Goal: Task Accomplishment & Management: Complete application form

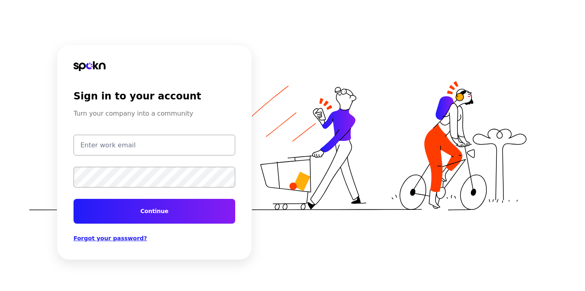
click at [110, 158] on form "Continue" at bounding box center [155, 179] width 162 height 89
click at [110, 145] on input "email" at bounding box center [155, 145] width 162 height 21
click at [162, 214] on button "Continue" at bounding box center [155, 211] width 162 height 25
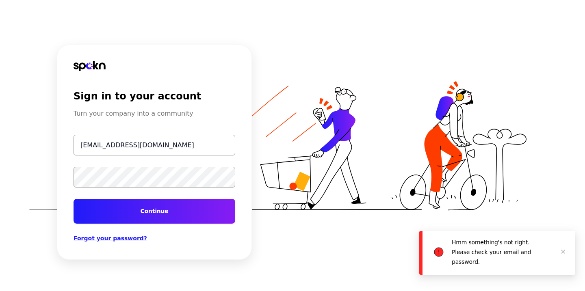
click at [95, 143] on input "muhannad@getspokn.com" at bounding box center [155, 145] width 162 height 21
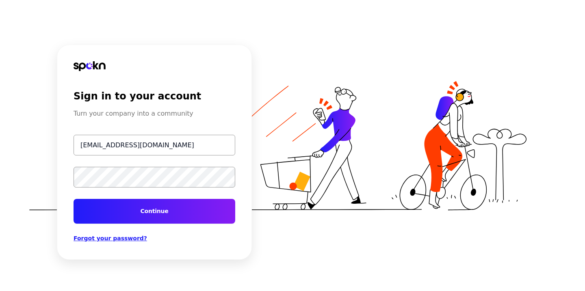
type input "test@getspokn.com"
click at [145, 216] on button "Continue" at bounding box center [155, 211] width 162 height 25
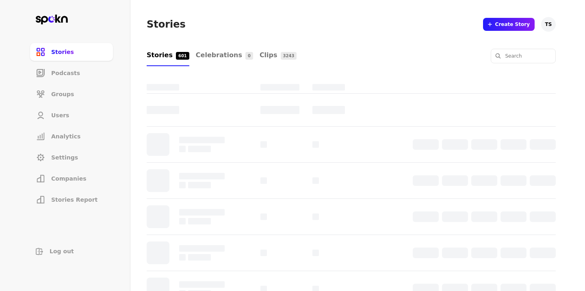
click at [57, 108] on li "Users" at bounding box center [71, 115] width 83 height 18
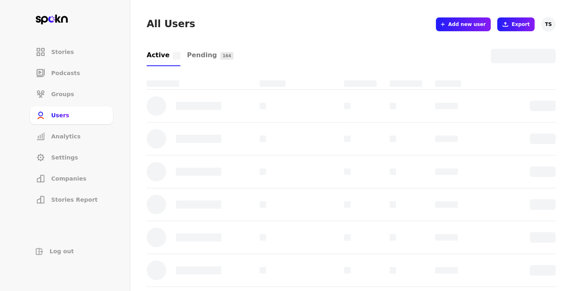
click at [464, 28] on button "Add new user" at bounding box center [463, 24] width 54 height 14
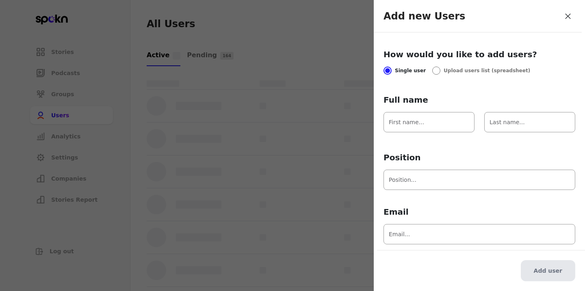
click at [413, 126] on input "Full name" at bounding box center [428, 122] width 91 height 20
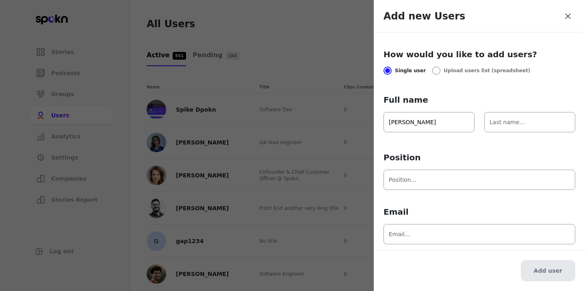
type input "Mohammad"
type input "Ali"
type input "B"
type input "S"
type input "Back-end"
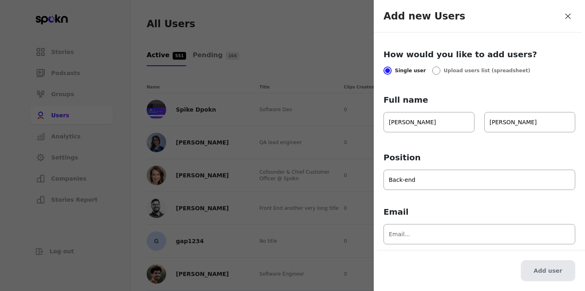
click at [420, 236] on input "Email" at bounding box center [479, 234] width 192 height 20
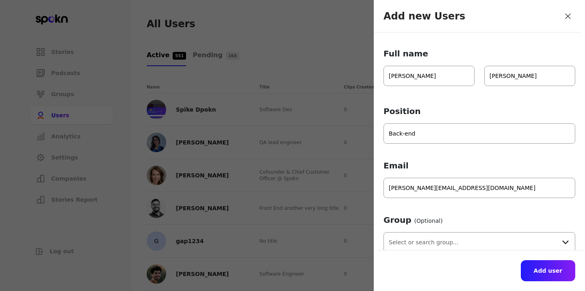
scroll to position [69, 0]
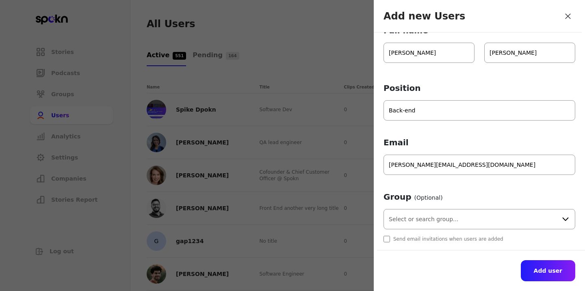
type input "ali@getspokn.com"
click at [420, 222] on input "text" at bounding box center [479, 219] width 192 height 20
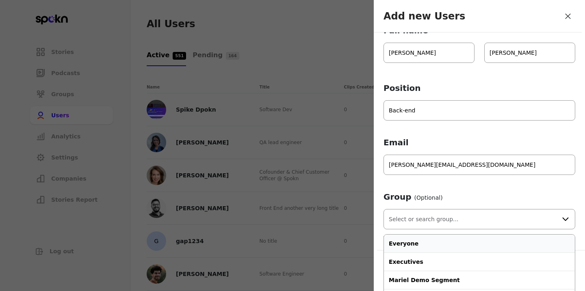
click at [414, 241] on span "Everyone" at bounding box center [479, 244] width 181 height 8
type input "Everyone"
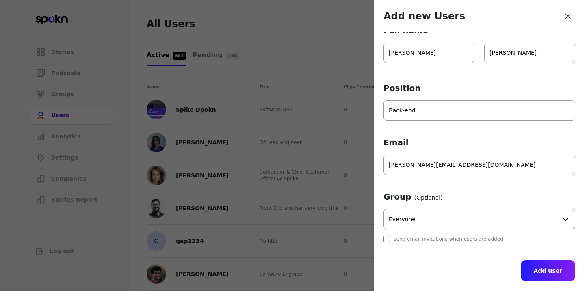
click at [386, 239] on input "Send email invitations when users are added" at bounding box center [386, 239] width 6 height 6
checkbox input "false"
click at [545, 274] on button "Add user" at bounding box center [548, 270] width 54 height 21
click at [541, 270] on button "Add user" at bounding box center [548, 270] width 54 height 21
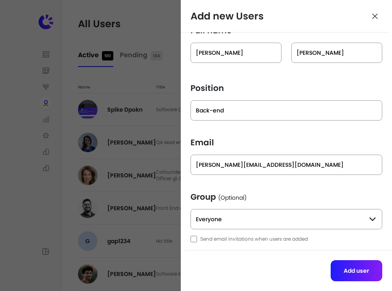
click at [369, 265] on button "Add user" at bounding box center [357, 270] width 52 height 21
click at [377, 15] on icon at bounding box center [375, 16] width 8 height 11
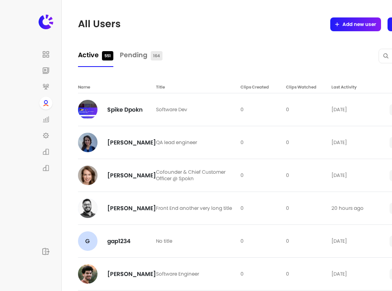
click at [45, 168] on icon at bounding box center [46, 168] width 3 height 6
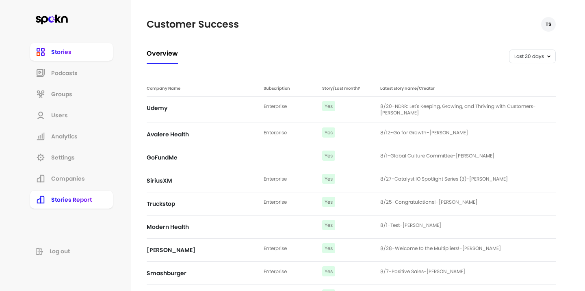
click at [67, 177] on span "Companies" at bounding box center [68, 179] width 34 height 8
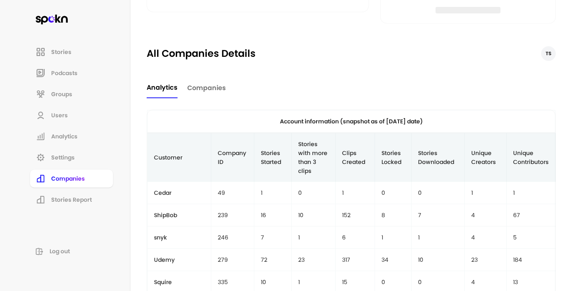
scroll to position [250, 0]
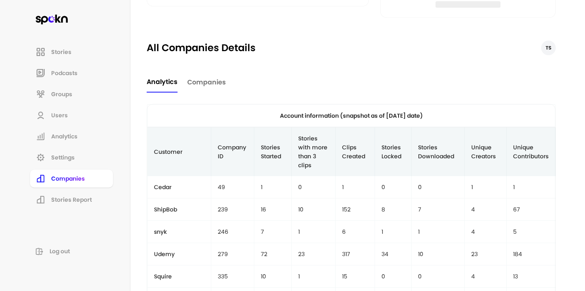
click at [207, 86] on span "Companies" at bounding box center [206, 83] width 39 height 10
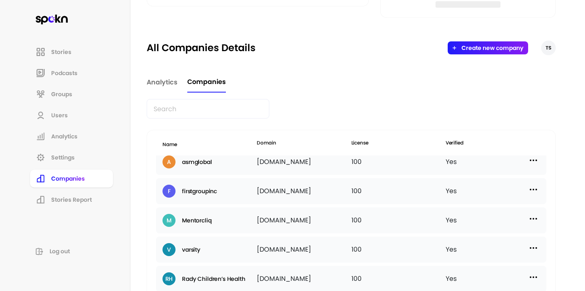
scroll to position [35, 0]
click at [526, 215] on div "Yes" at bounding box center [493, 220] width 94 height 13
click at [530, 217] on img at bounding box center [533, 219] width 10 height 10
click at [462, 230] on div "Edit" at bounding box center [464, 236] width 81 height 19
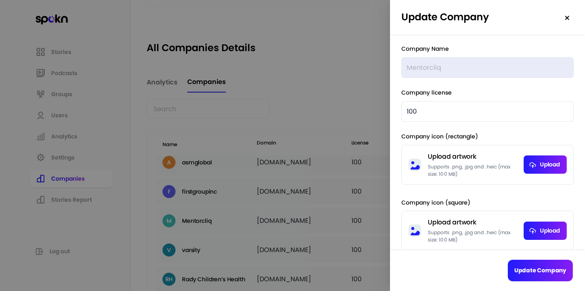
scroll to position [125, 0]
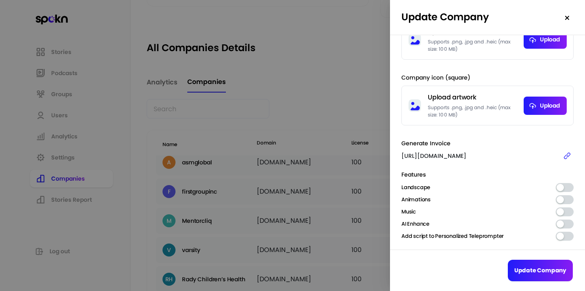
click at [303, 240] on div at bounding box center [292, 145] width 585 height 291
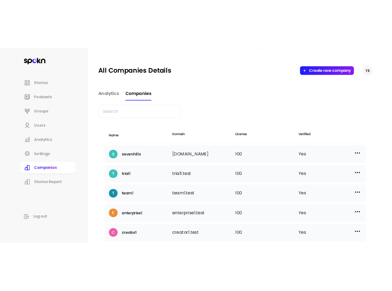
scroll to position [265, 0]
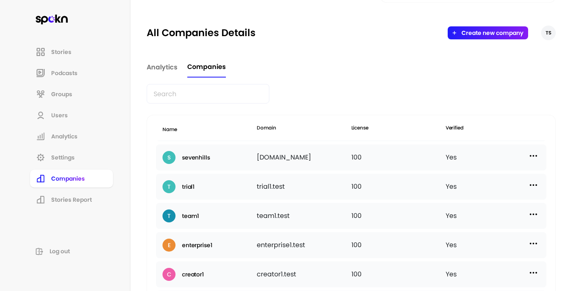
click at [531, 210] on img at bounding box center [533, 215] width 10 height 10
click at [453, 228] on div "Edit" at bounding box center [464, 231] width 81 height 19
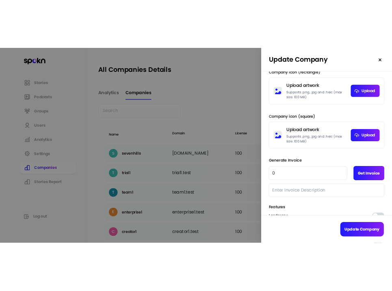
scroll to position [230, 0]
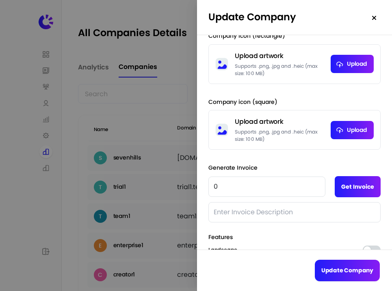
click at [255, 186] on input "0" at bounding box center [266, 187] width 117 height 20
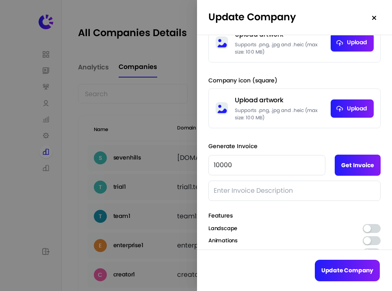
scroll to position [124, 0]
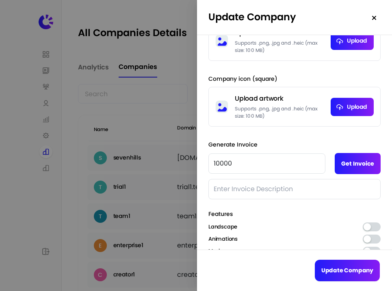
type input "10000"
click at [354, 166] on button "Get Invoice" at bounding box center [358, 163] width 46 height 21
